Goal: Check status

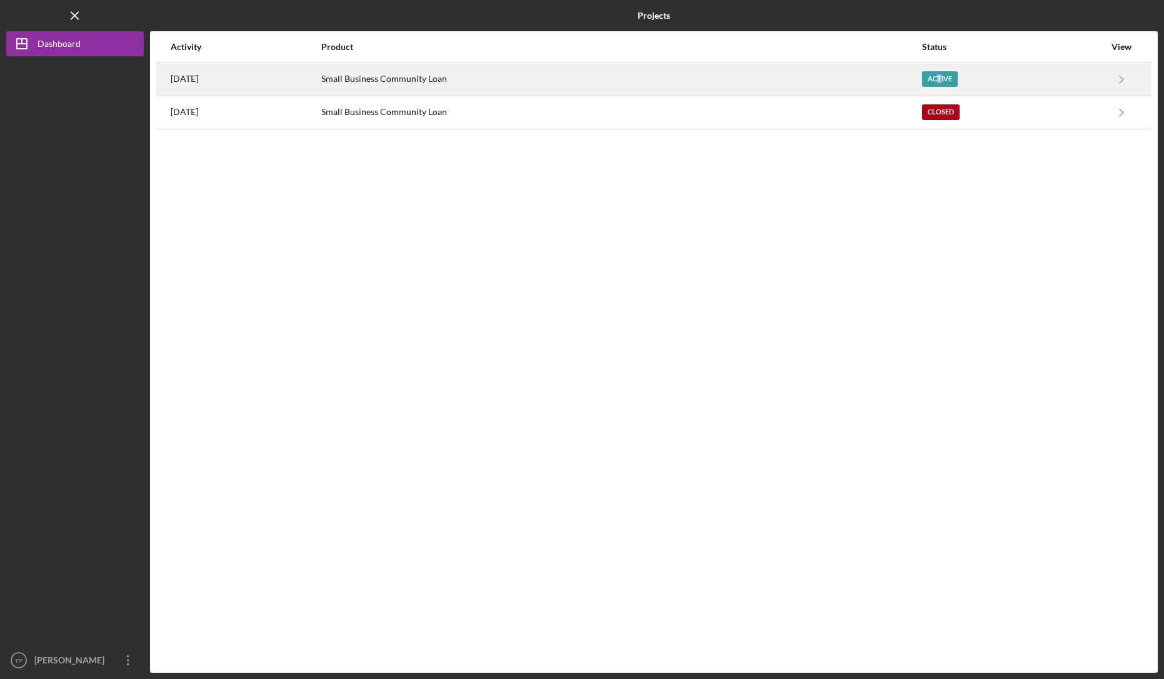
click at [954, 81] on div "Active" at bounding box center [940, 79] width 36 height 16
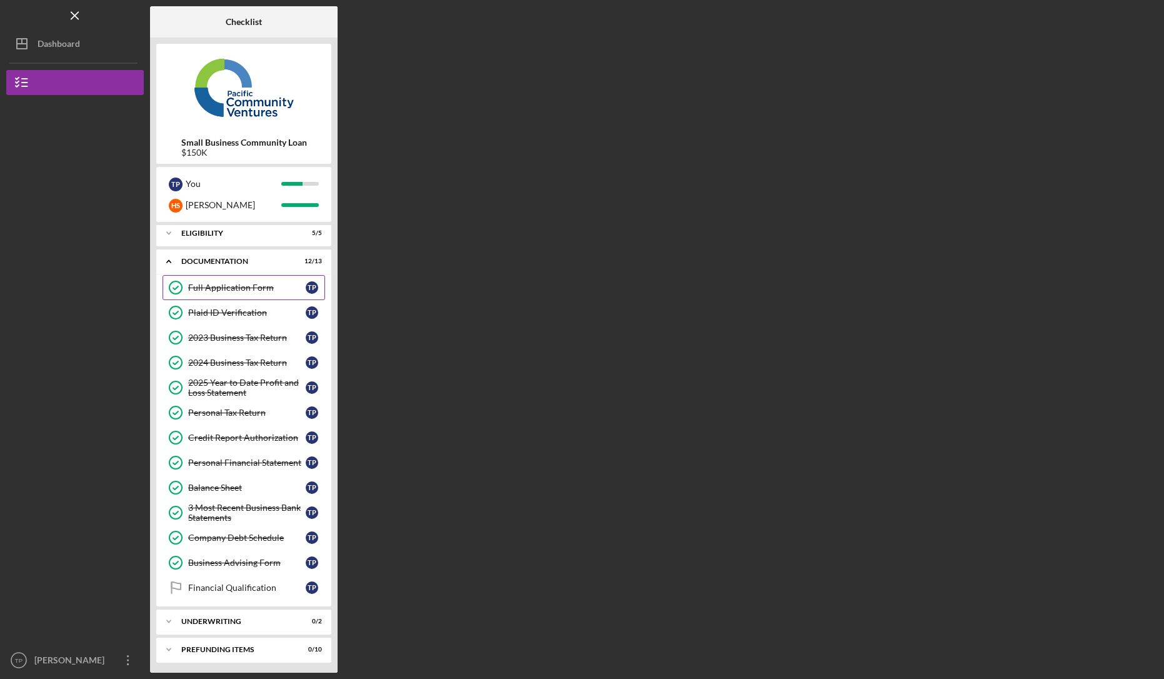
scroll to position [6, 0]
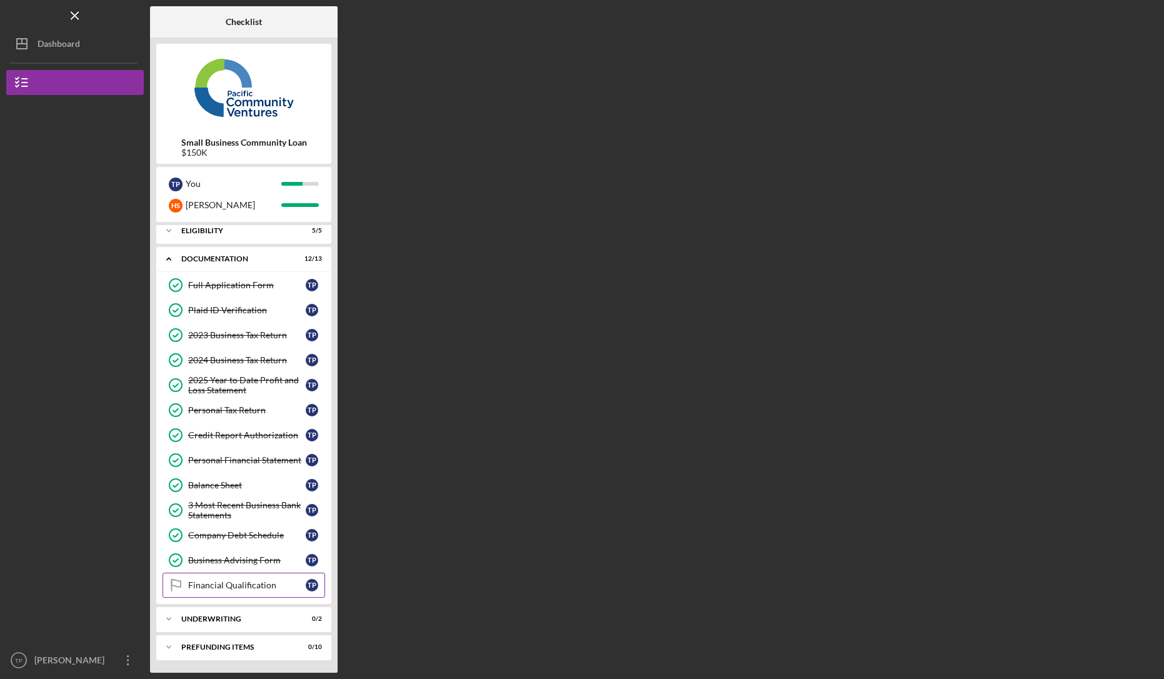
click at [236, 589] on div "Financial Qualification" at bounding box center [246, 585] width 117 height 10
